Goal: Transaction & Acquisition: Purchase product/service

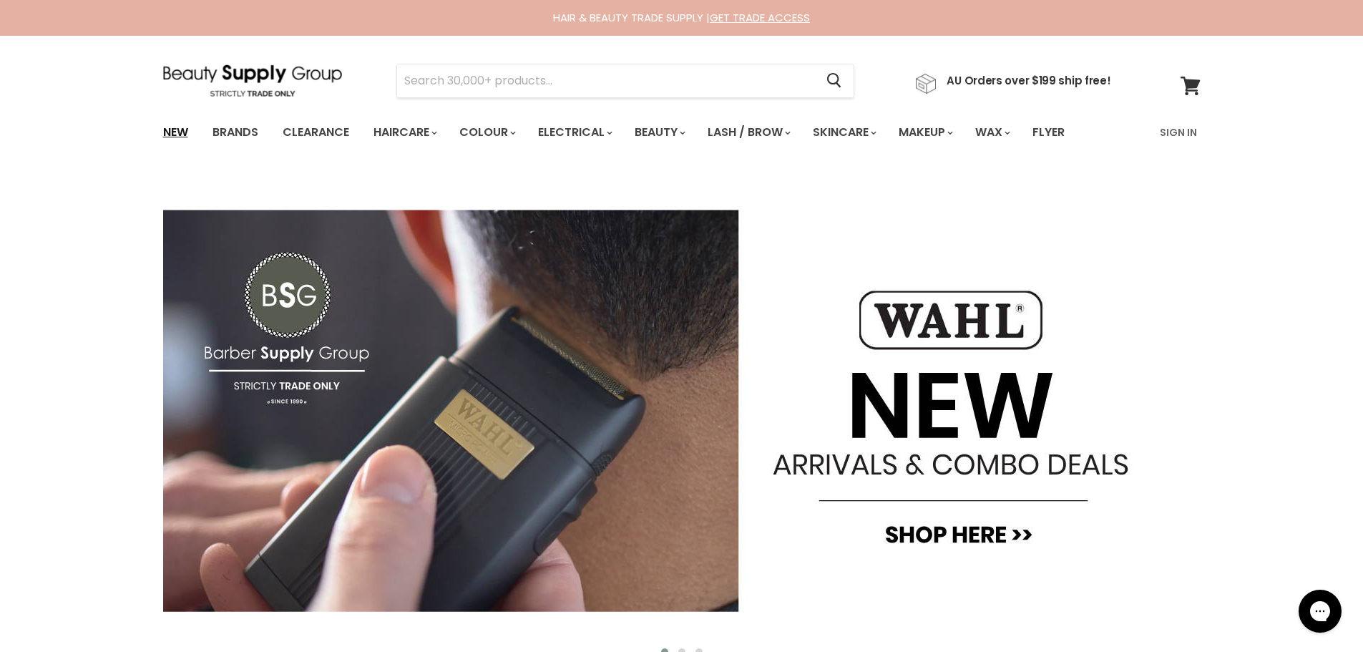
click at [180, 131] on link "New" at bounding box center [175, 132] width 47 height 30
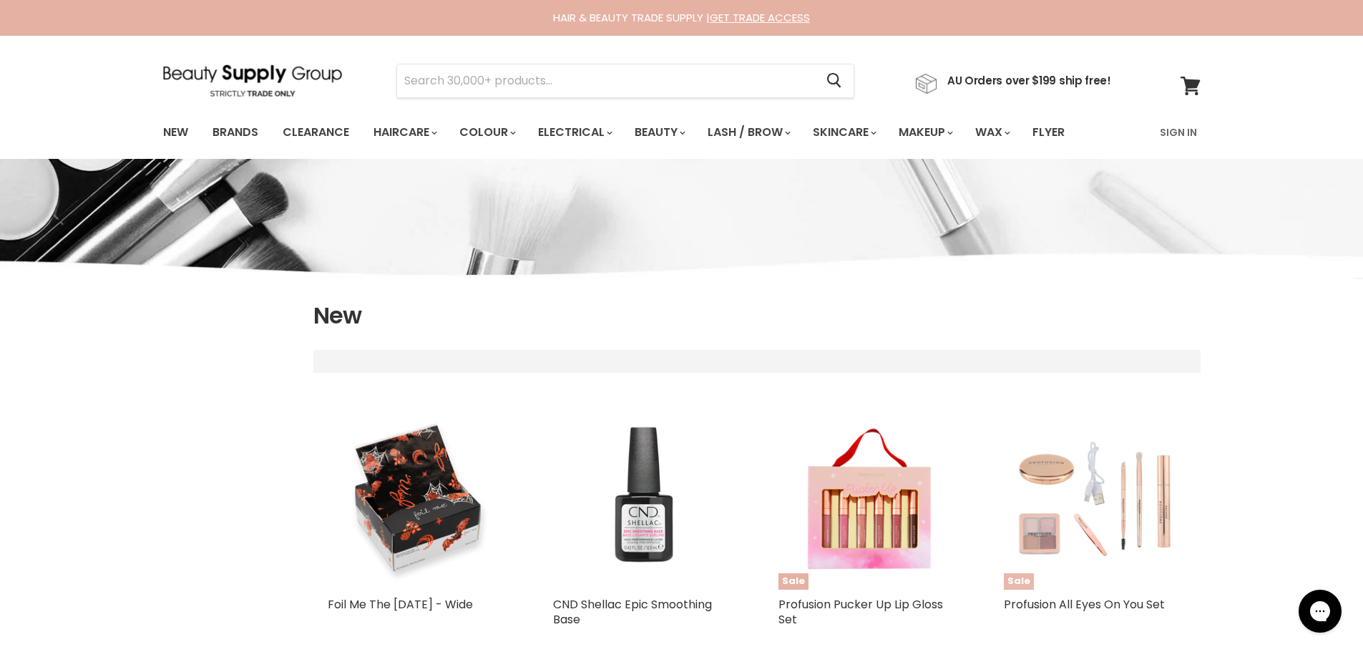
select select "created-descending"
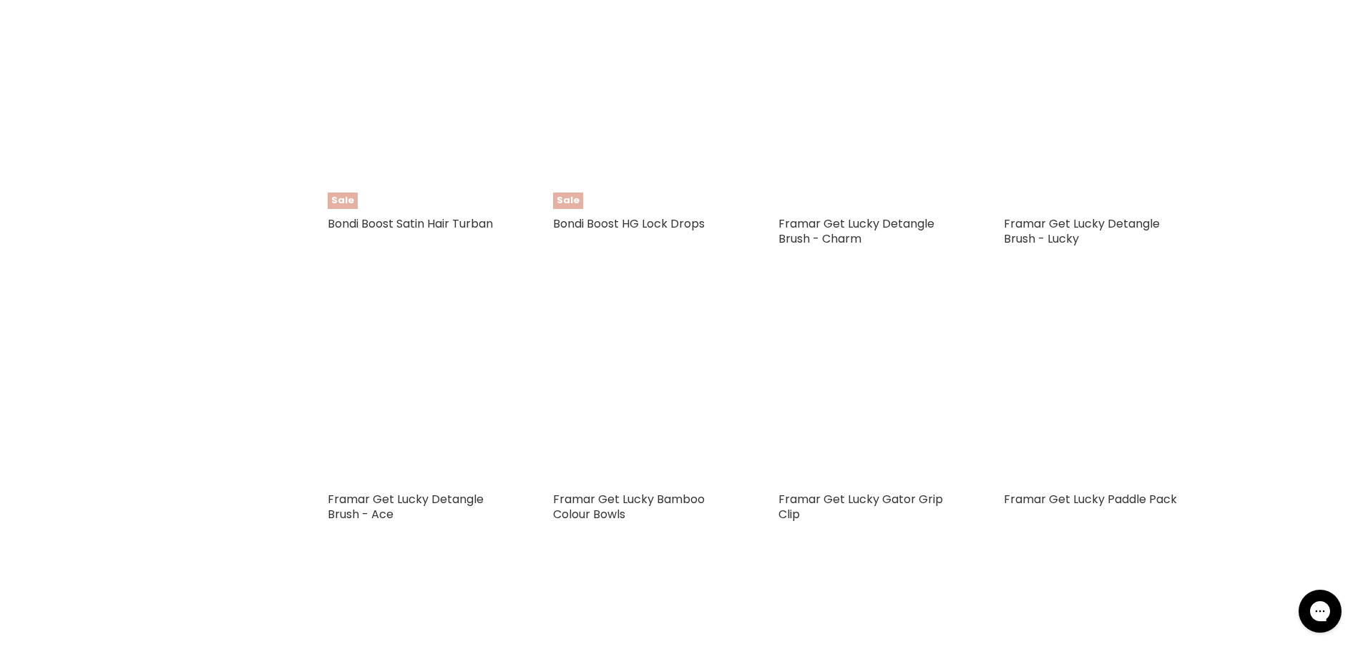
scroll to position [2862, 0]
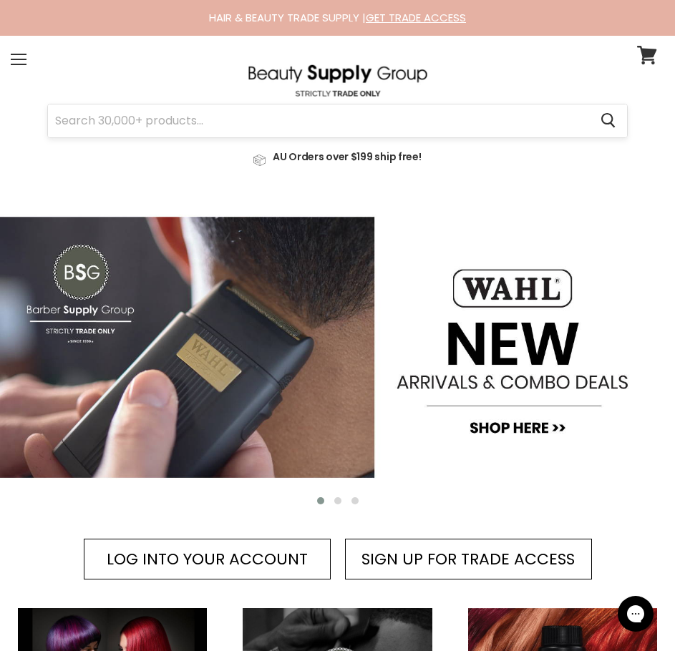
click at [153, 127] on input "Search" at bounding box center [318, 120] width 541 height 33
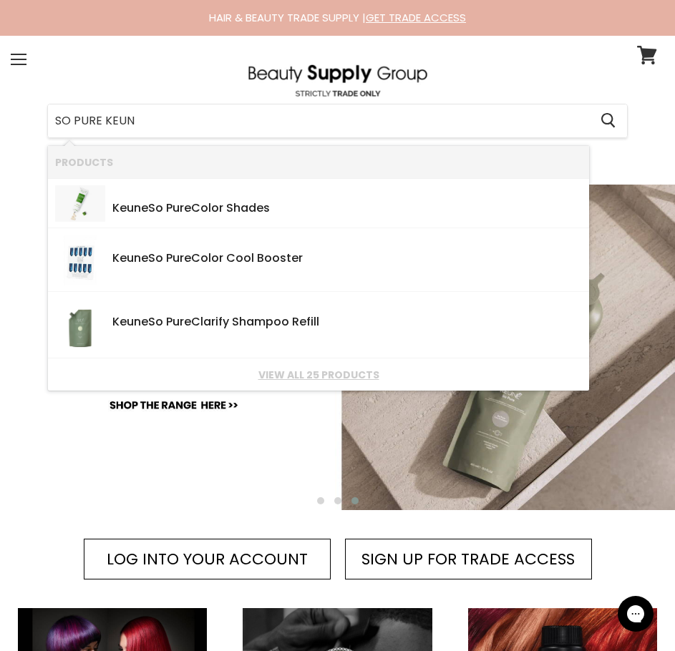
type input "SO PURE KEUNE"
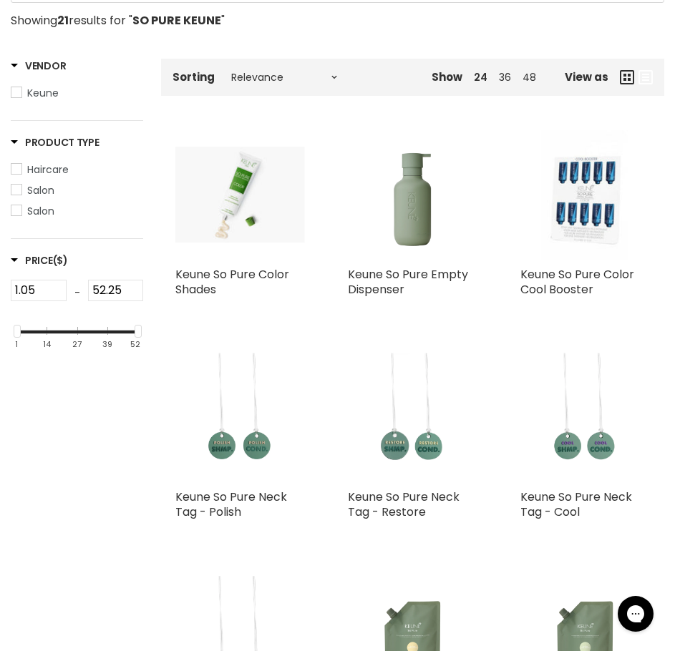
scroll to position [286, 0]
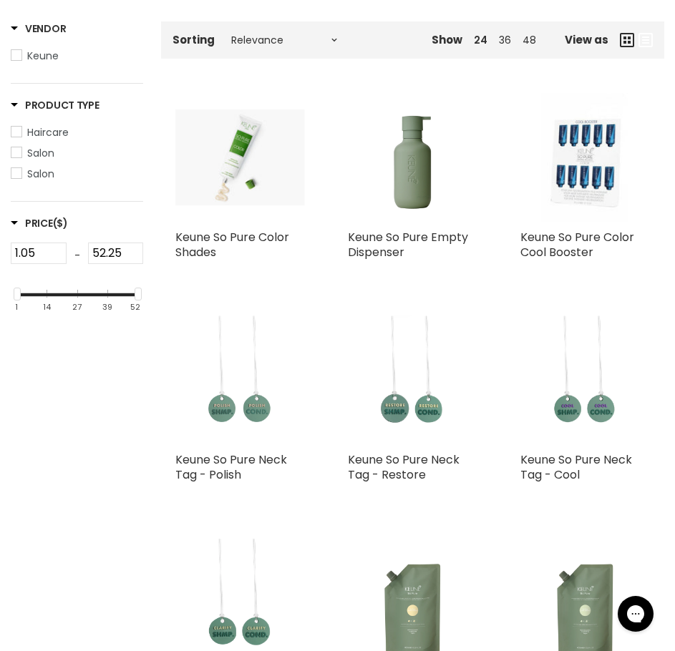
click at [225, 413] on img "Main content" at bounding box center [239, 380] width 129 height 129
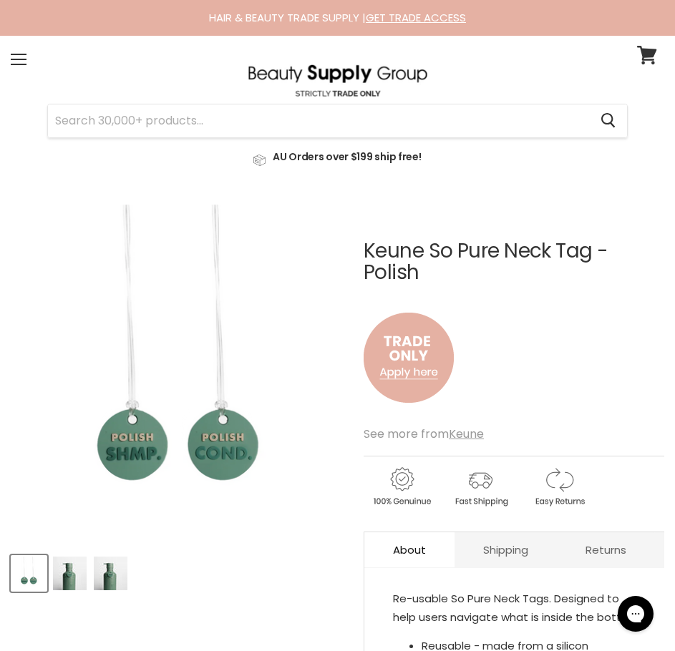
click at [72, 581] on img "Product thumbnails" at bounding box center [70, 574] width 34 height 34
